Goal: Complete application form: Complete application form

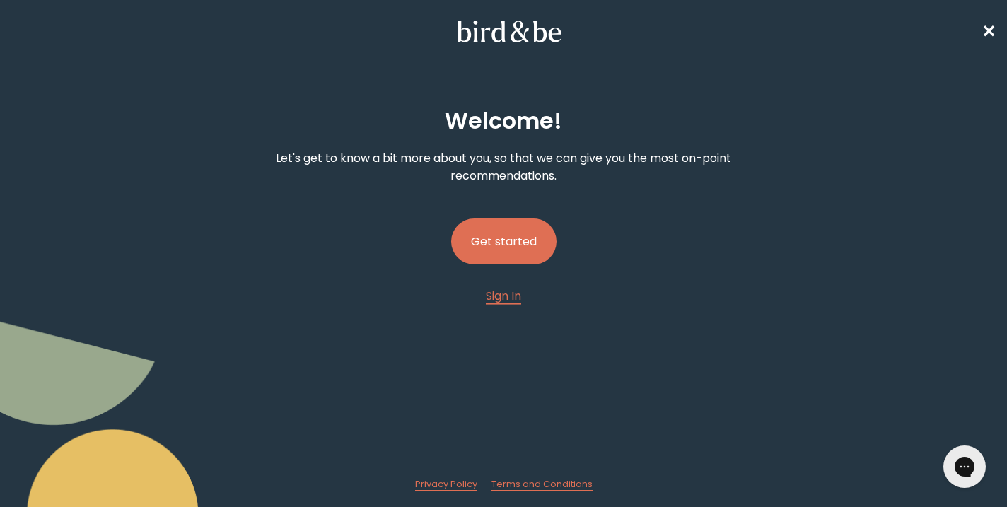
click at [491, 241] on button "Get started" at bounding box center [503, 241] width 105 height 46
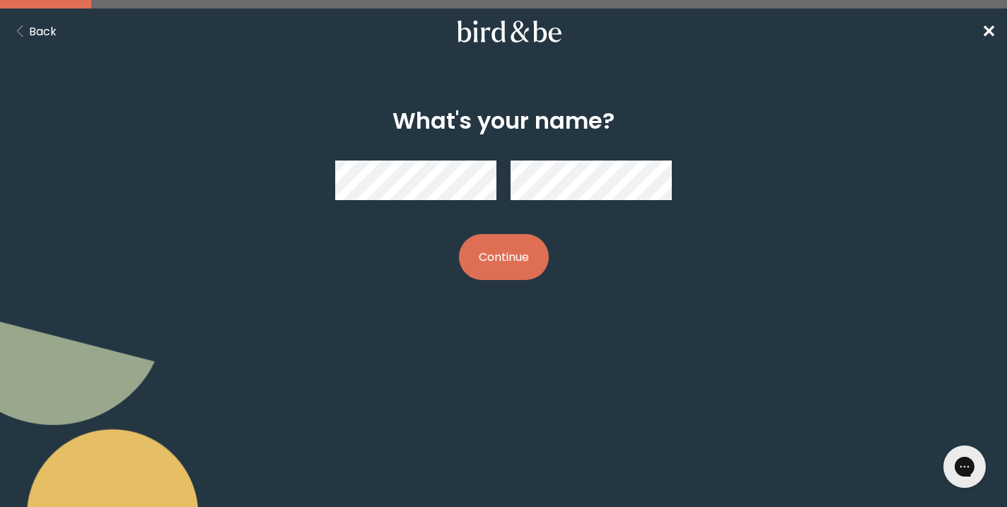
click at [814, 99] on div "What's your name? Continue" at bounding box center [503, 194] width 1007 height 240
click at [524, 262] on button "Continue" at bounding box center [504, 257] width 90 height 46
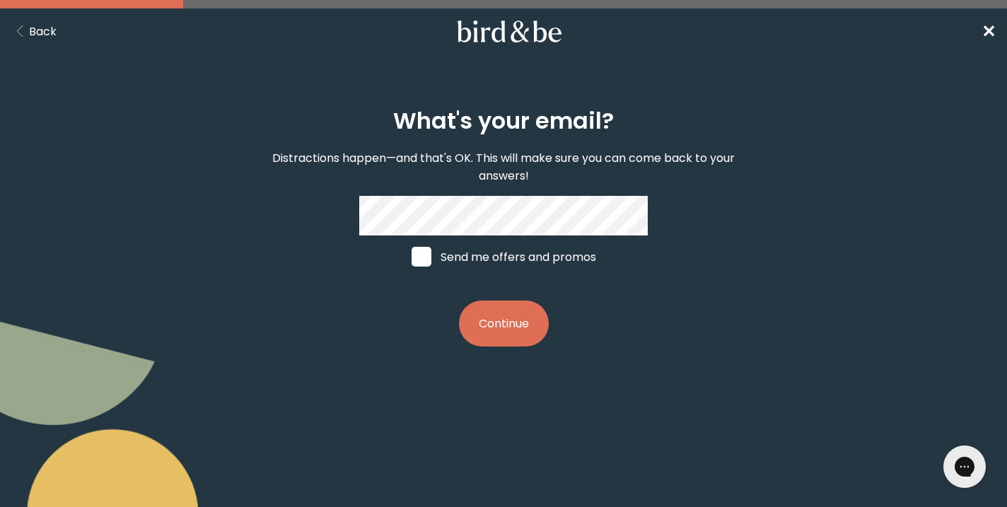
click at [421, 257] on span at bounding box center [421, 257] width 20 height 20
click at [411, 257] on input "Send me offers and promos" at bounding box center [411, 257] width 1 height 1
checkbox input "true"
click at [503, 331] on button "Continue" at bounding box center [504, 323] width 90 height 46
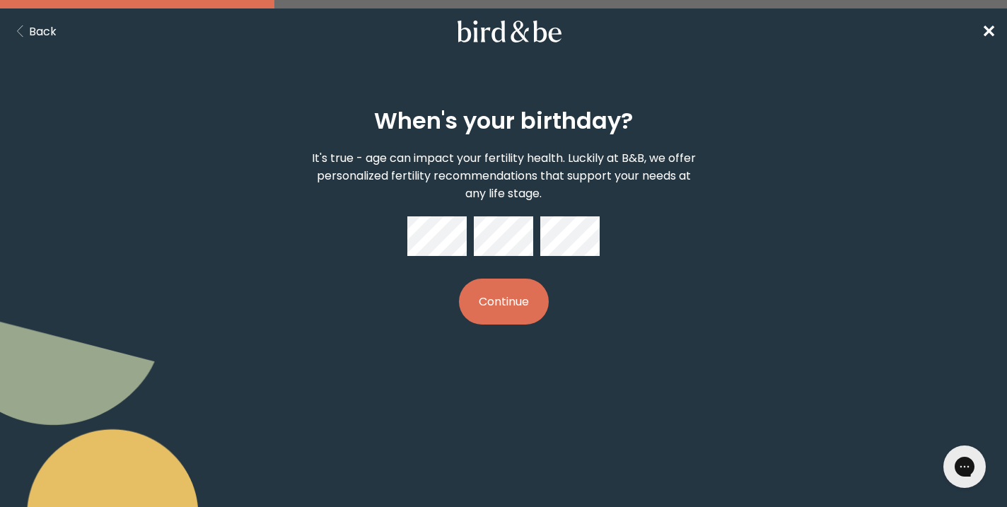
click at [513, 297] on button "Continue" at bounding box center [504, 302] width 90 height 46
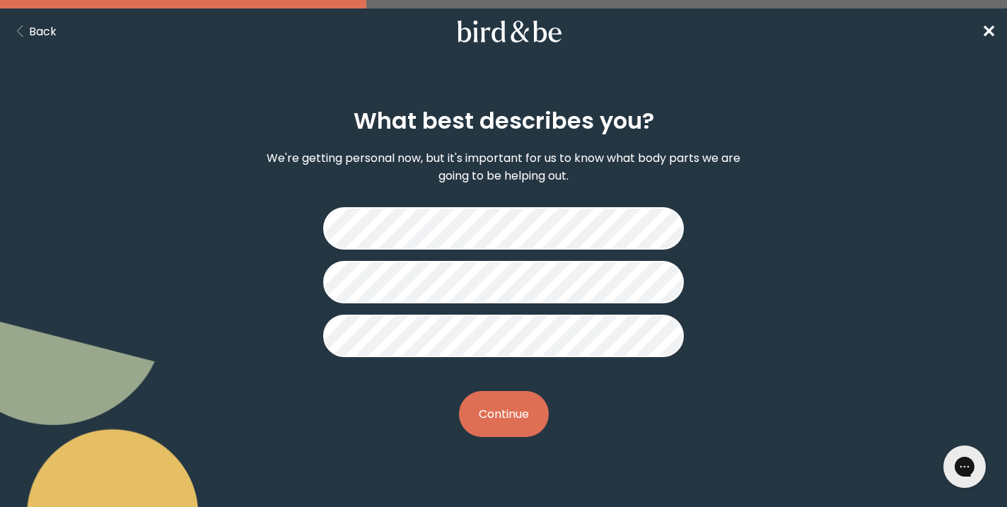
click at [498, 397] on button "Continue" at bounding box center [504, 414] width 90 height 46
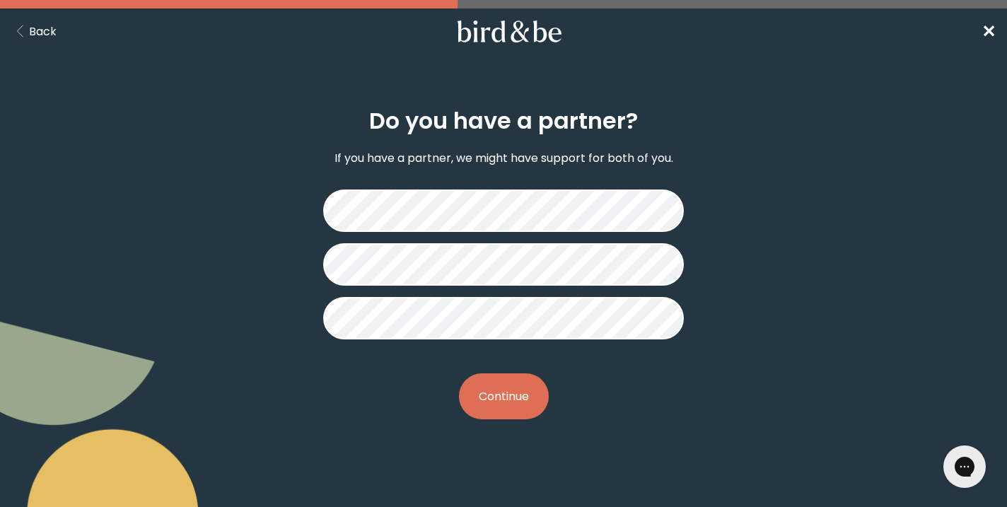
click at [505, 401] on button "Continue" at bounding box center [504, 396] width 90 height 46
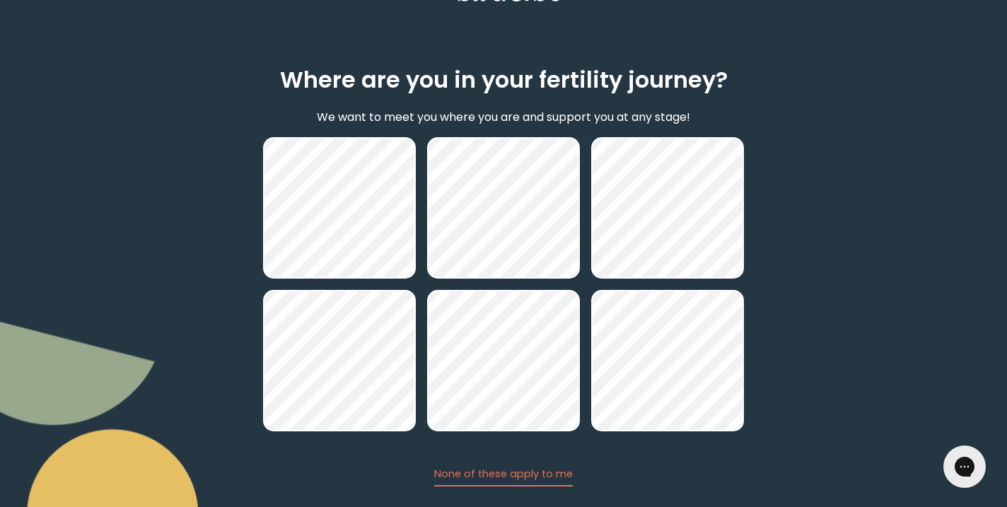
scroll to position [122, 0]
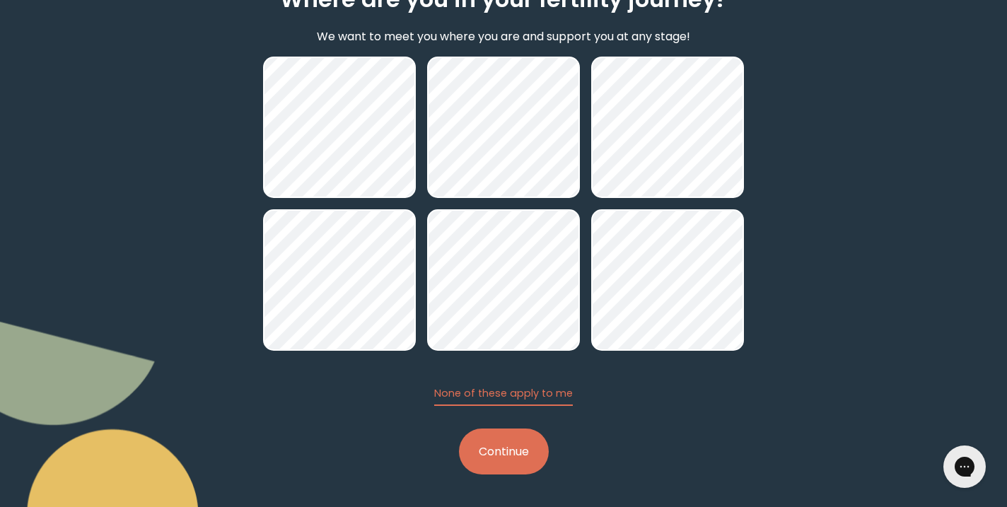
click at [493, 457] on button "Continue" at bounding box center [504, 451] width 90 height 46
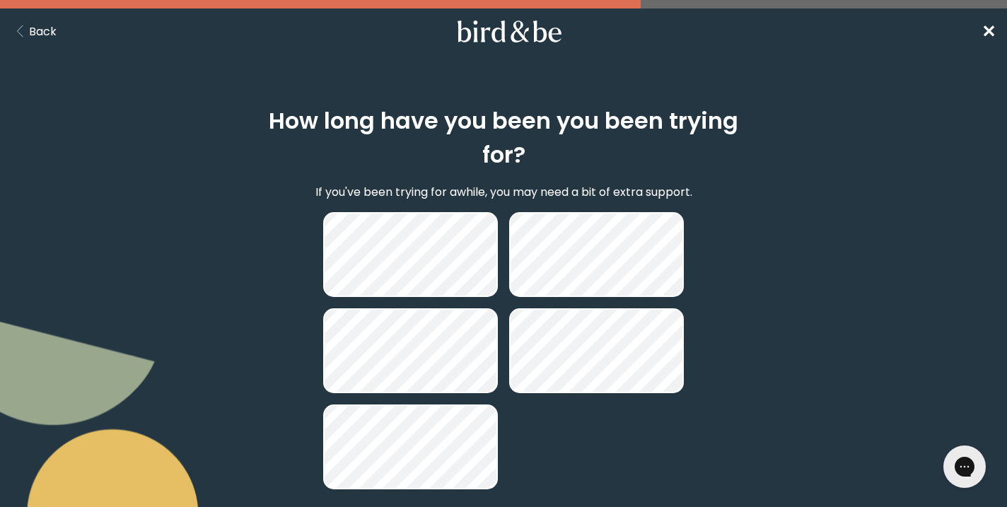
scroll to position [83, 0]
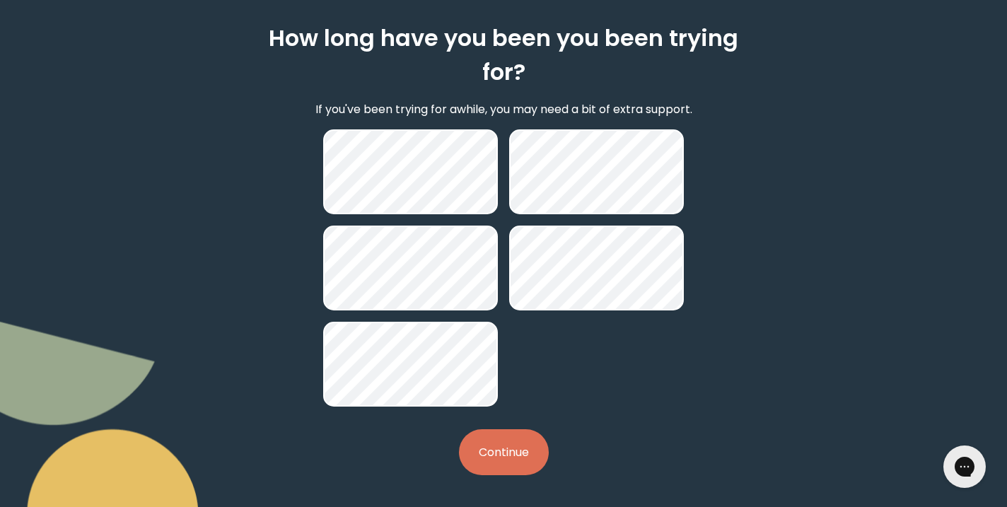
click at [499, 448] on button "Continue" at bounding box center [504, 452] width 90 height 46
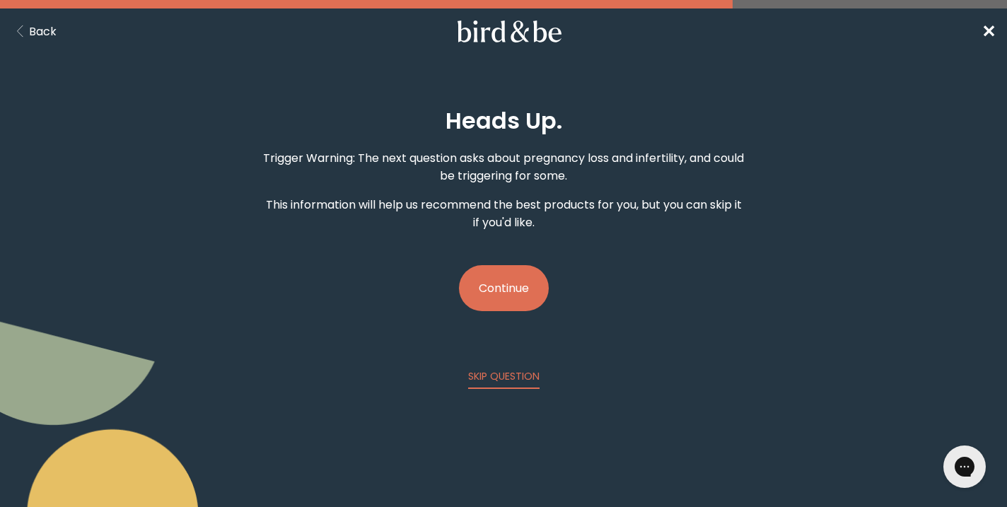
click at [510, 288] on button "Continue" at bounding box center [504, 288] width 90 height 46
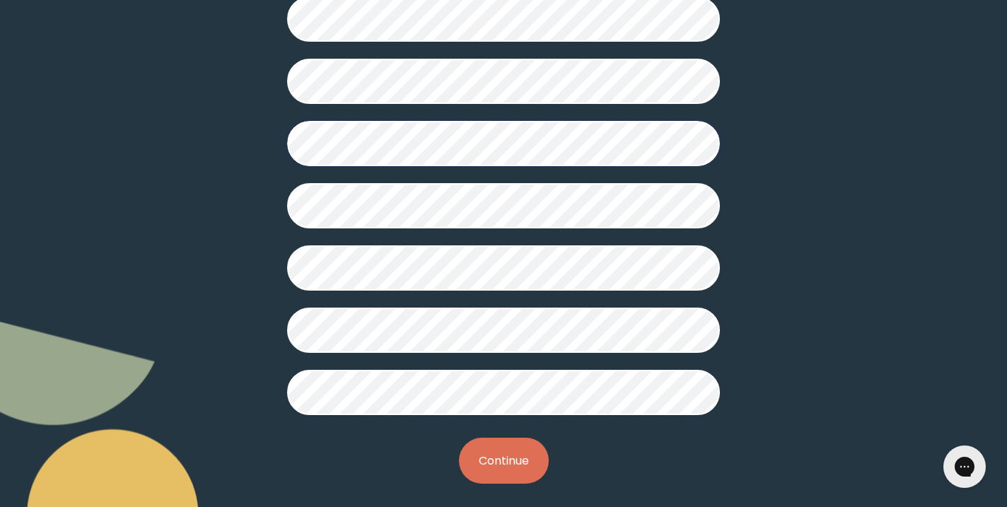
scroll to position [382, 0]
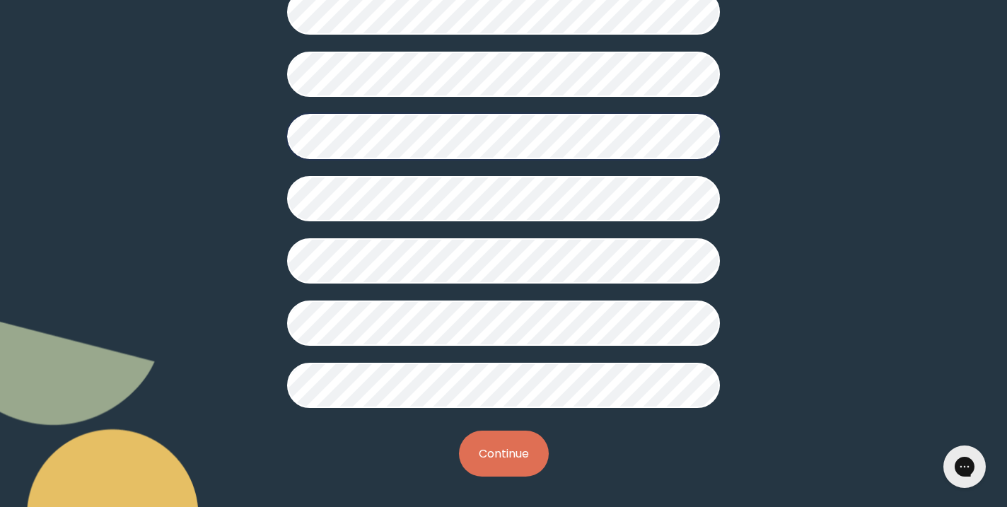
click at [501, 458] on button "Continue" at bounding box center [504, 454] width 90 height 46
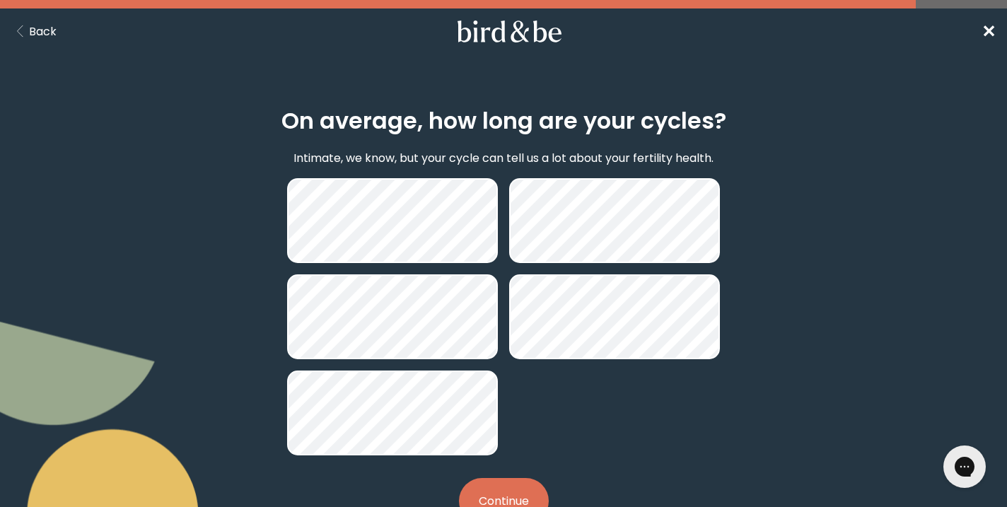
click at [518, 490] on button "Continue" at bounding box center [504, 501] width 90 height 46
